Goal: Information Seeking & Learning: Learn about a topic

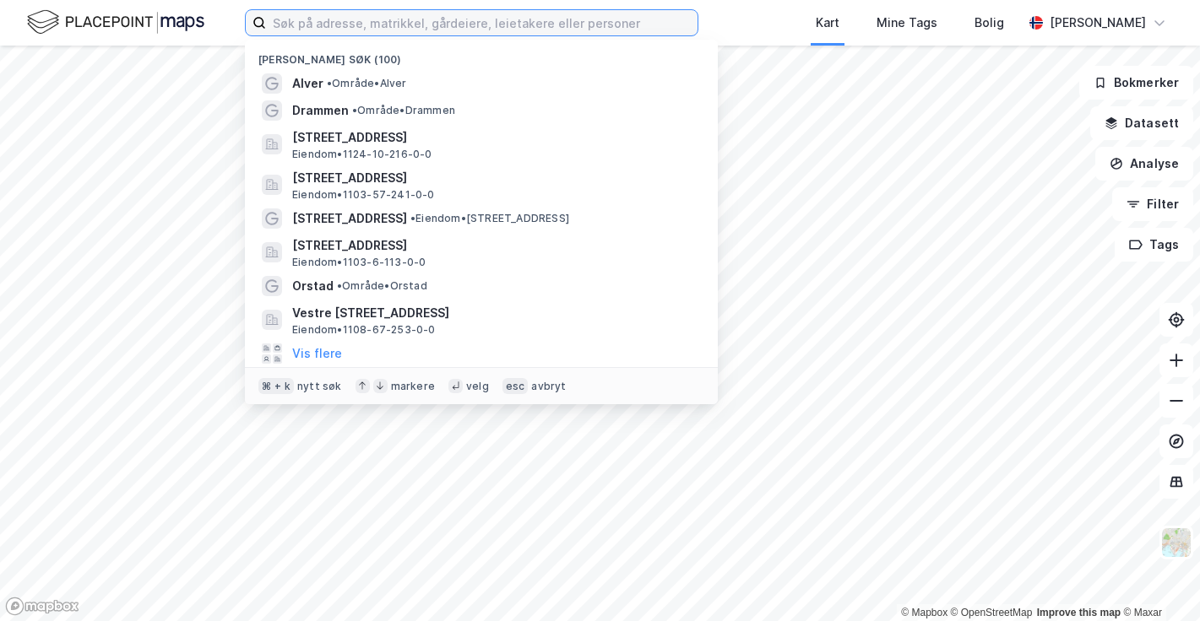
click at [376, 14] on input at bounding box center [481, 22] width 431 height 25
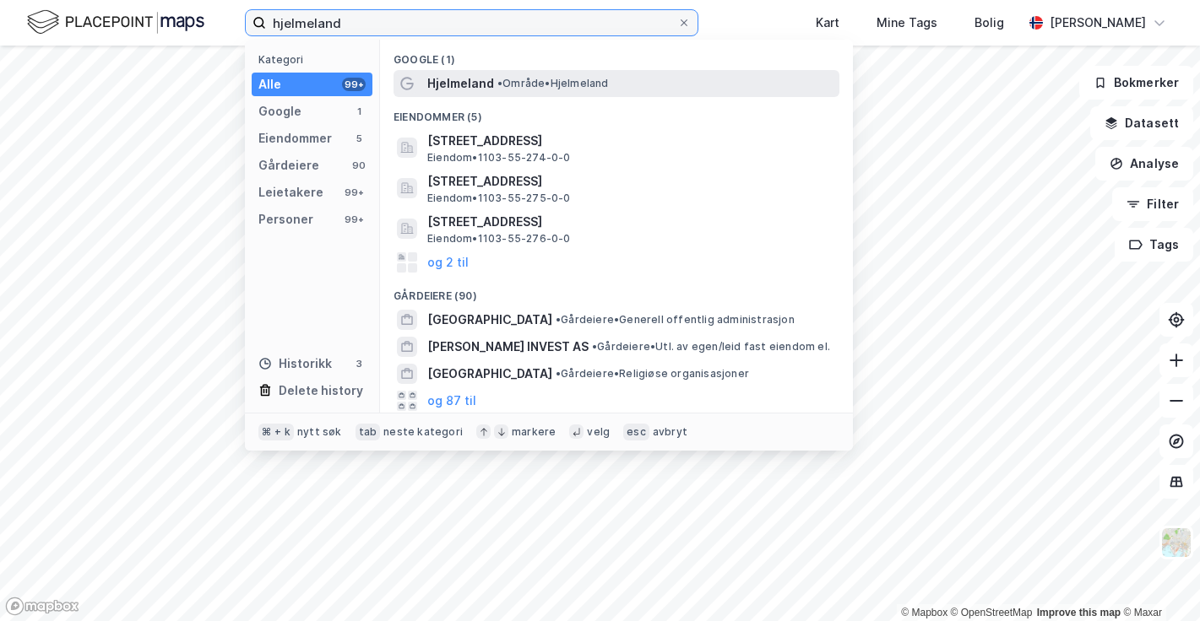
type input "hjelmeland"
click at [482, 81] on span "Hjelmeland" at bounding box center [460, 83] width 67 height 20
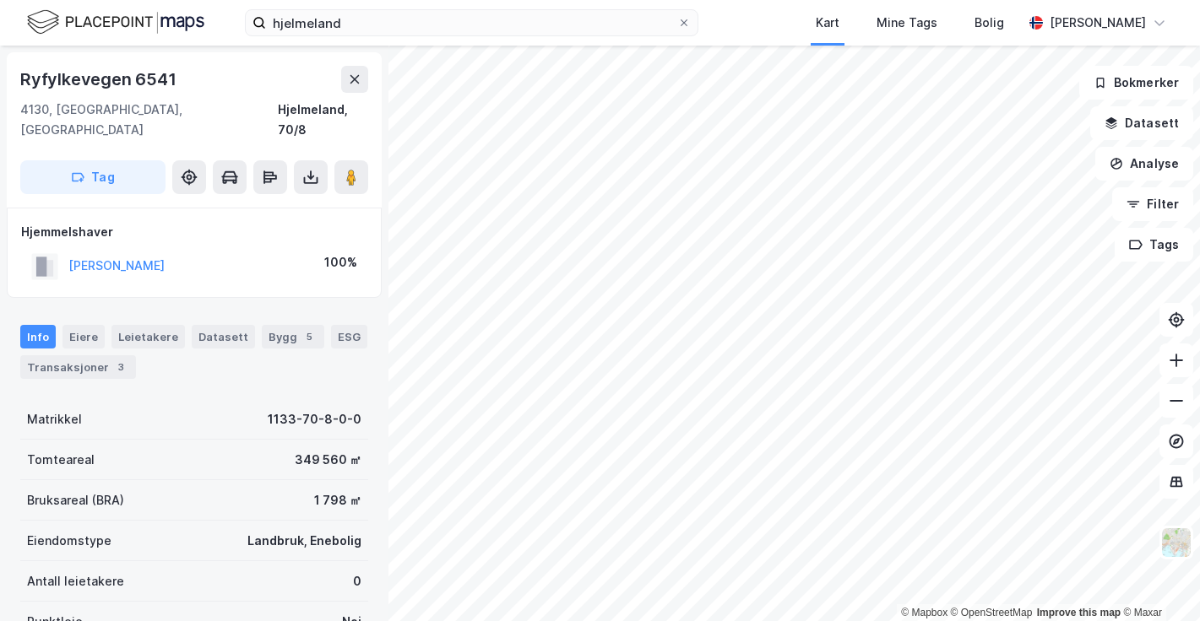
click at [343, 263] on div "© Mapbox © OpenStreetMap Improve this map © Maxar [STREET_ADDRESS], [GEOGRAPHIC…" at bounding box center [600, 334] width 1200 height 576
click at [636, 30] on div "hjelmeland Kart Mine Tags Bolig [PERSON_NAME] © Mapbox © OpenStreetMap Improve …" at bounding box center [600, 310] width 1200 height 621
click at [93, 355] on div "Transaksjoner 5" at bounding box center [78, 367] width 116 height 24
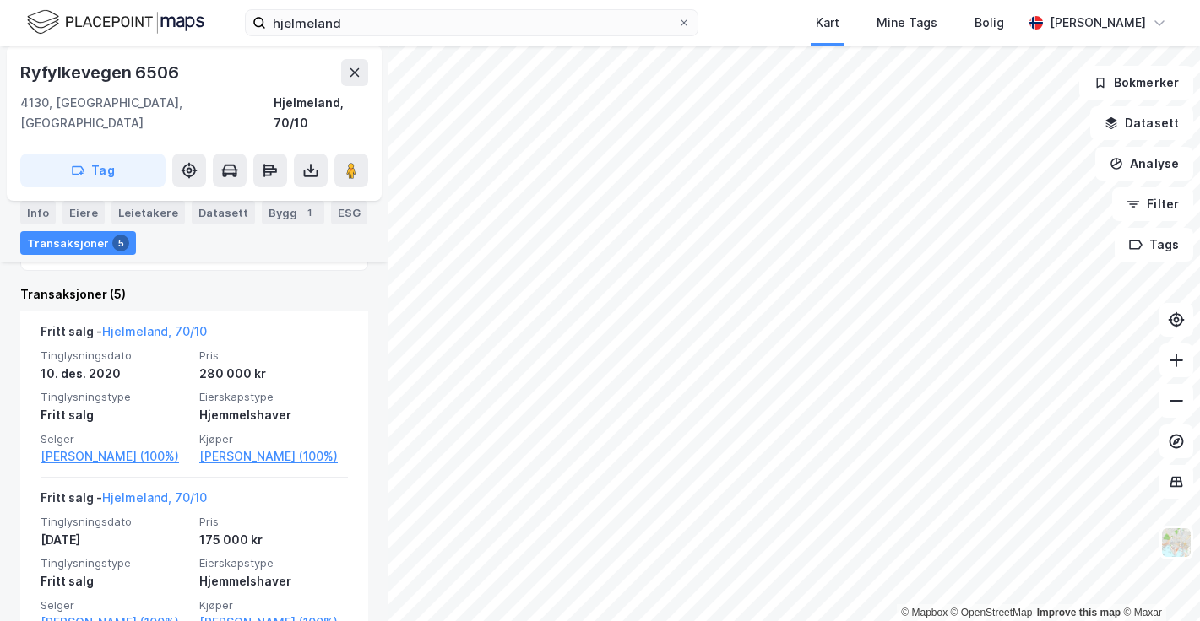
scroll to position [393, 0]
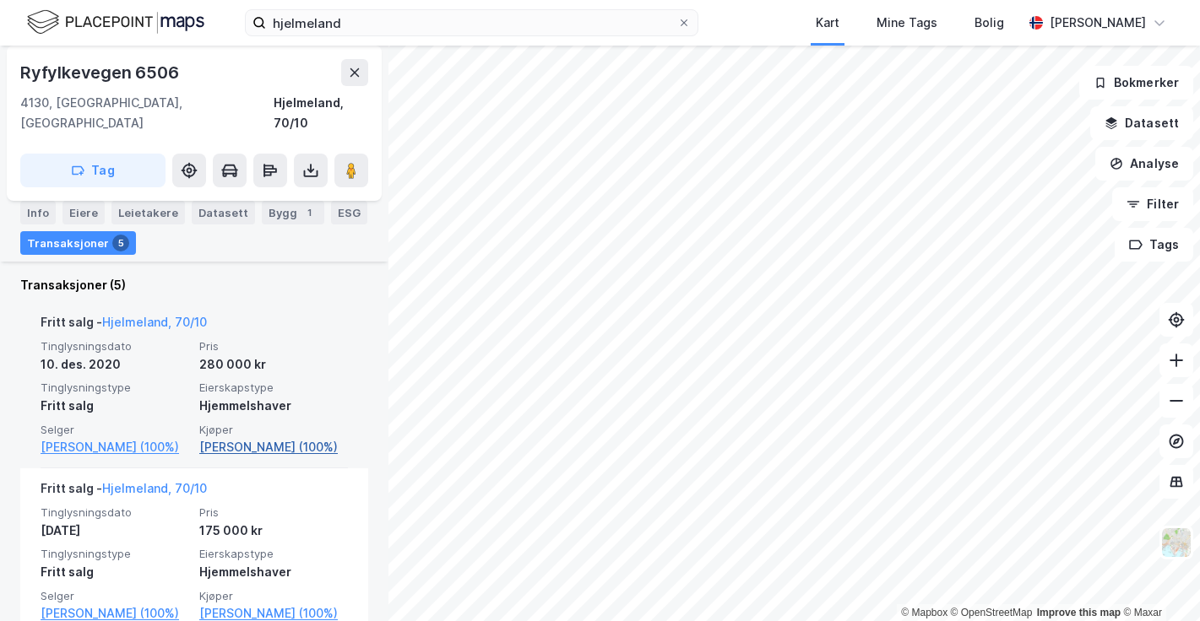
click at [257, 437] on link "[PERSON_NAME] (100%)" at bounding box center [273, 447] width 149 height 20
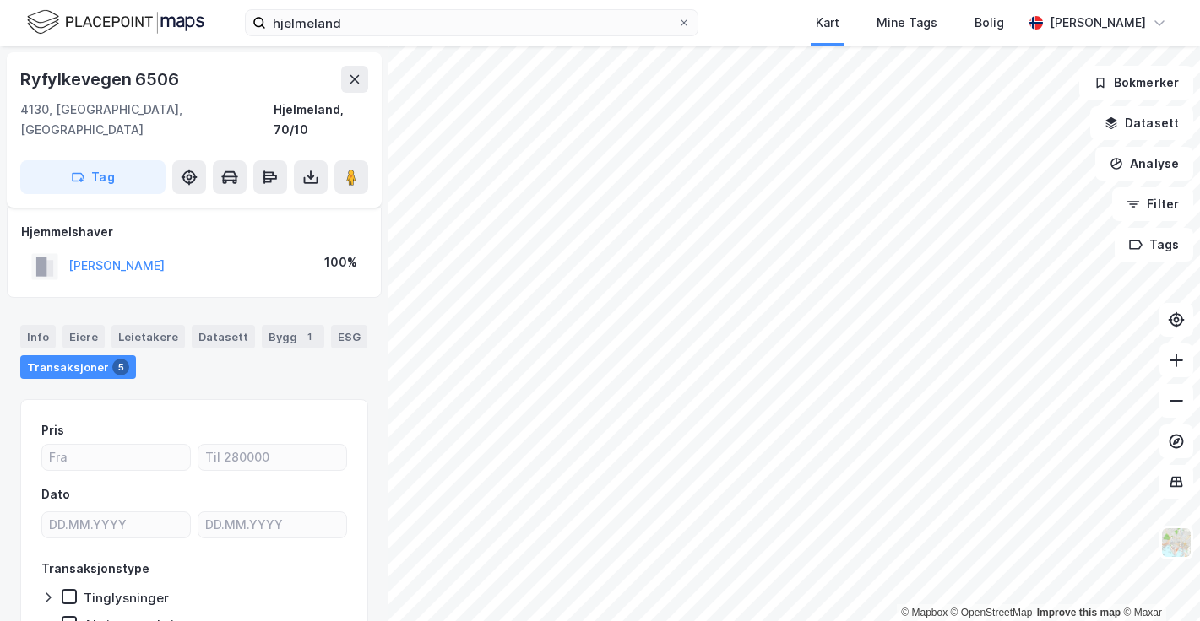
scroll to position [73, 0]
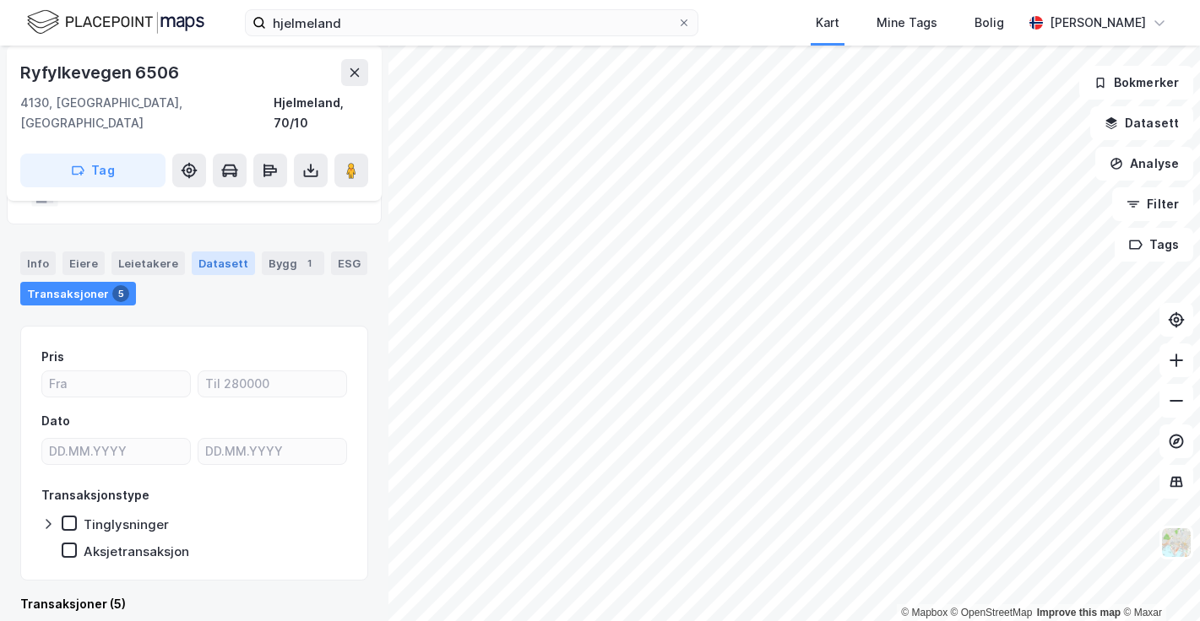
click at [210, 252] on div "Datasett" at bounding box center [223, 264] width 63 height 24
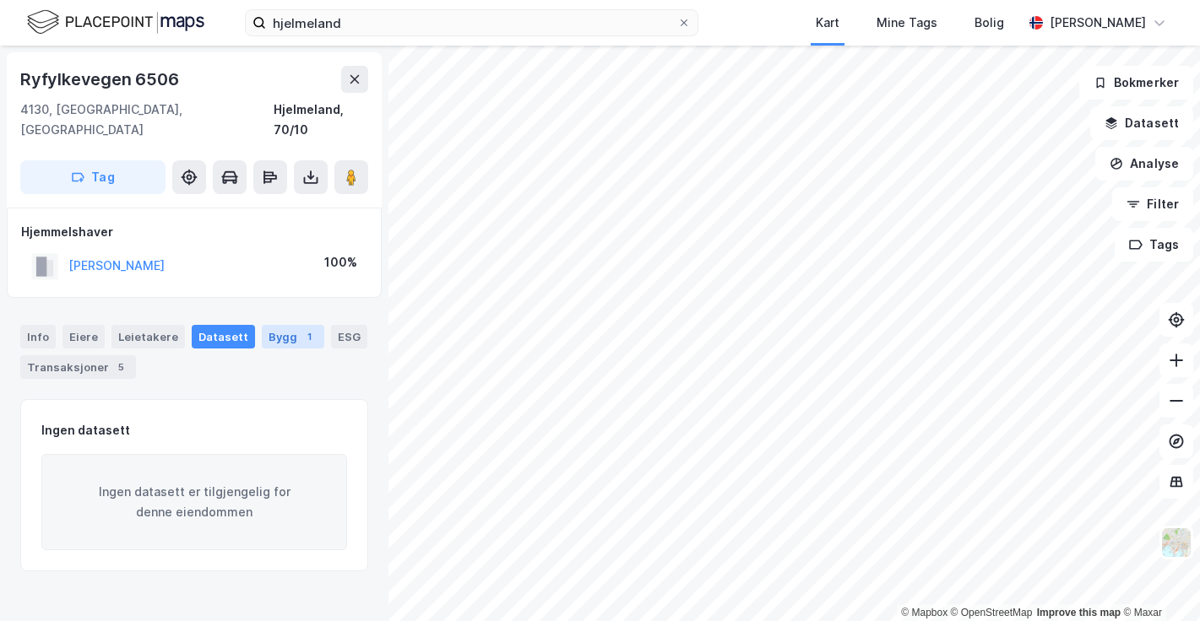
click at [277, 325] on div "Bygg 1" at bounding box center [293, 337] width 62 height 24
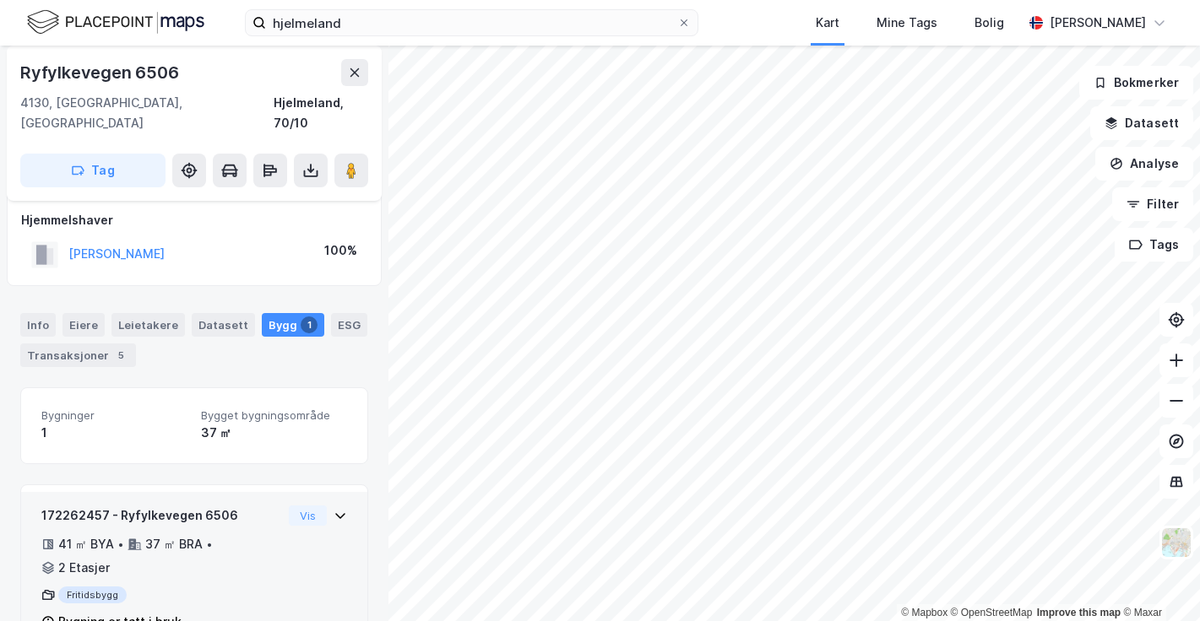
scroll to position [20, 0]
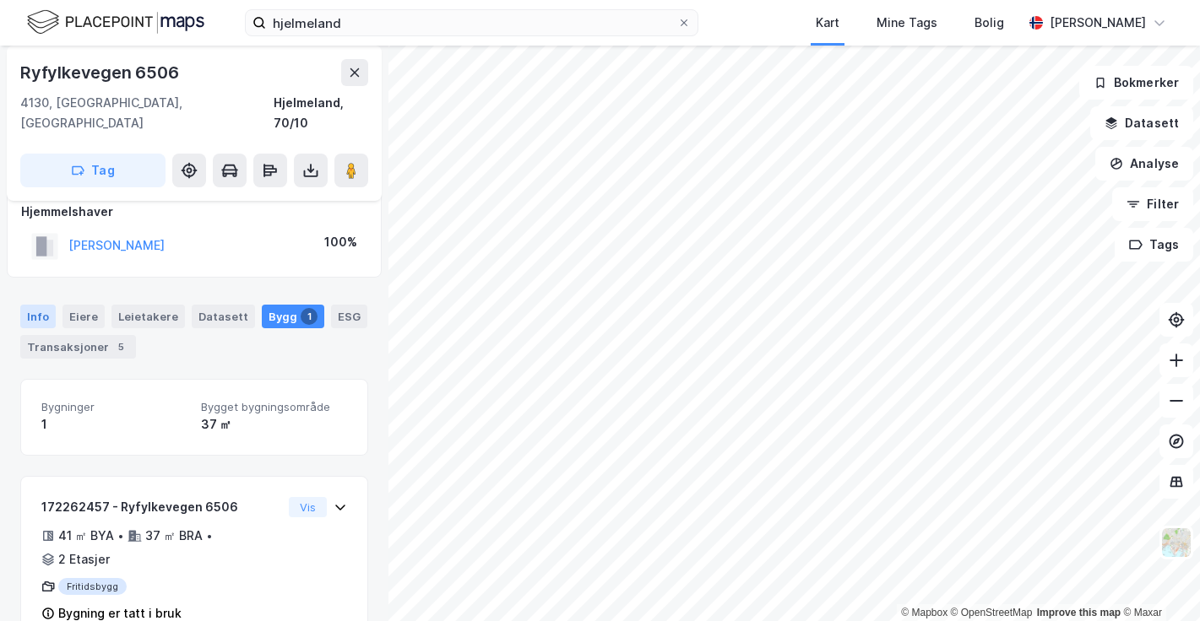
click at [39, 305] on div "Info" at bounding box center [37, 317] width 35 height 24
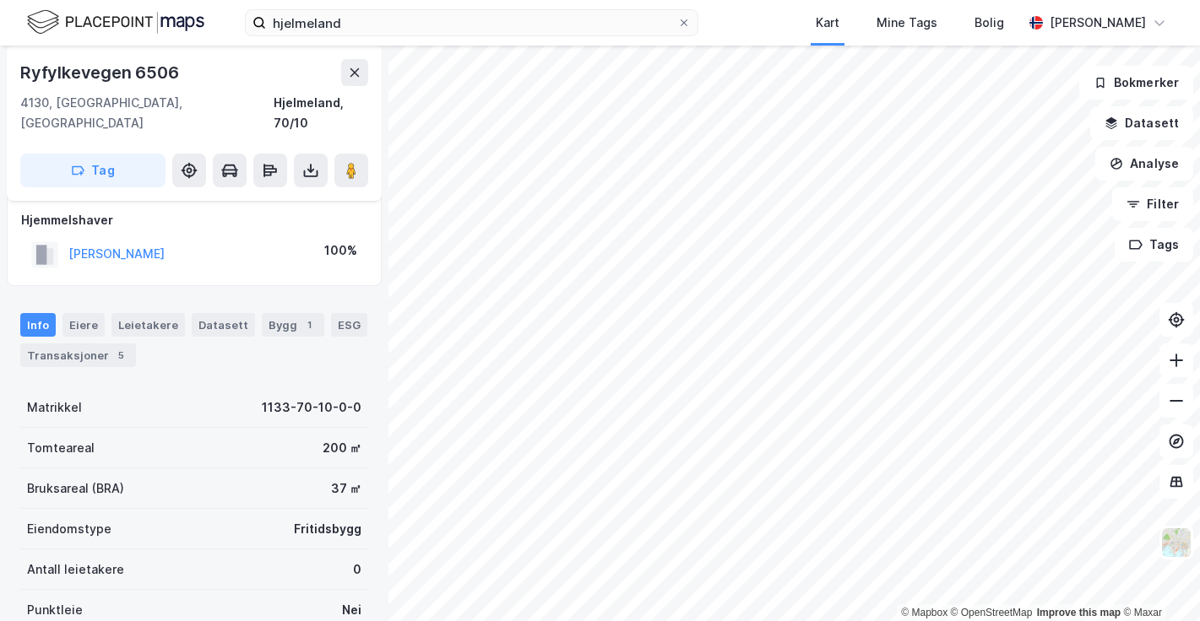
scroll to position [8, 0]
